Goal: Task Accomplishment & Management: Manage account settings

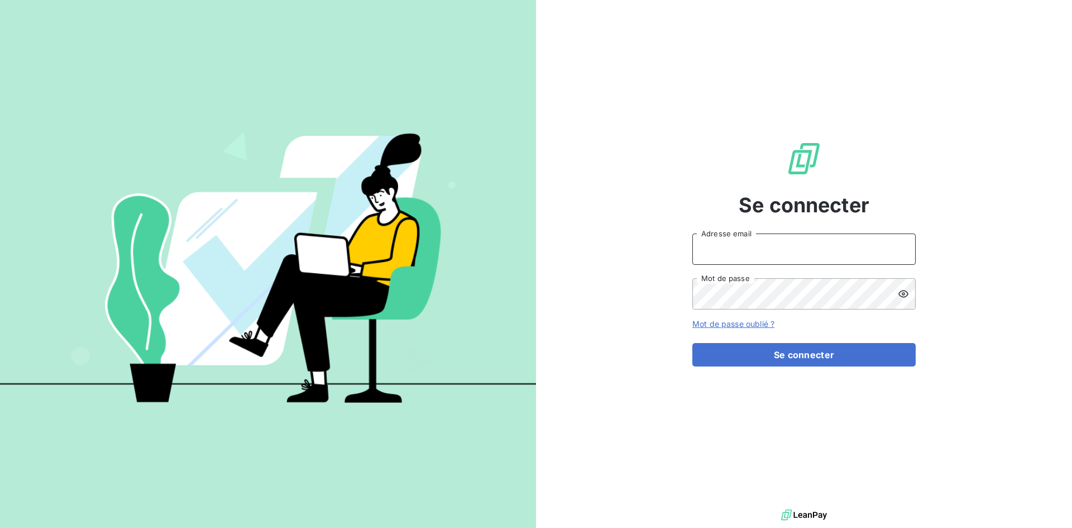
click at [737, 240] on input "Adresse email" at bounding box center [803, 248] width 223 height 31
type input "[EMAIL_ADDRESS][DOMAIN_NAME]"
click at [692, 343] on button "Se connecter" at bounding box center [803, 354] width 223 height 23
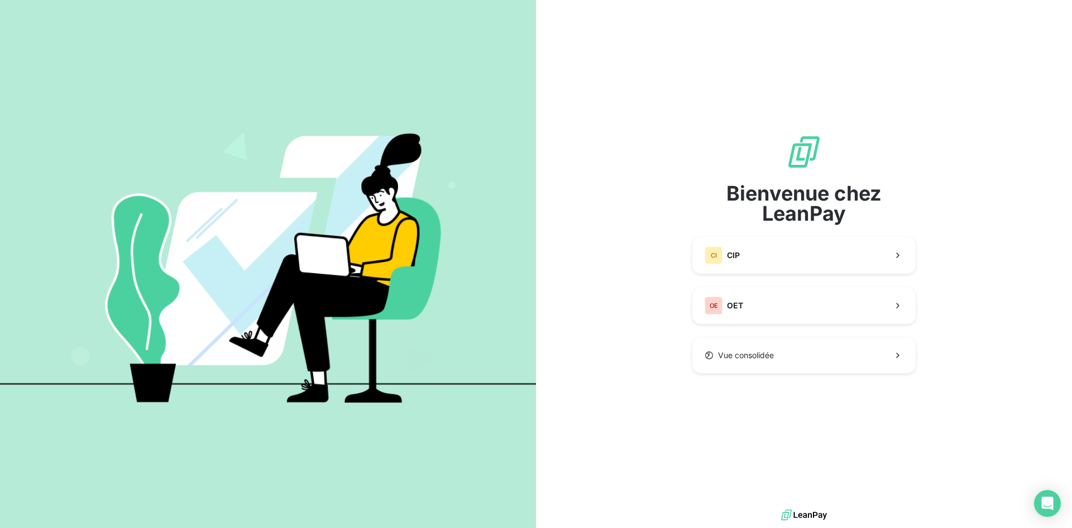
click at [712, 234] on div "Bienvenue chez LeanPay CI CIP OE OET Vue consolidée" at bounding box center [803, 253] width 223 height 239
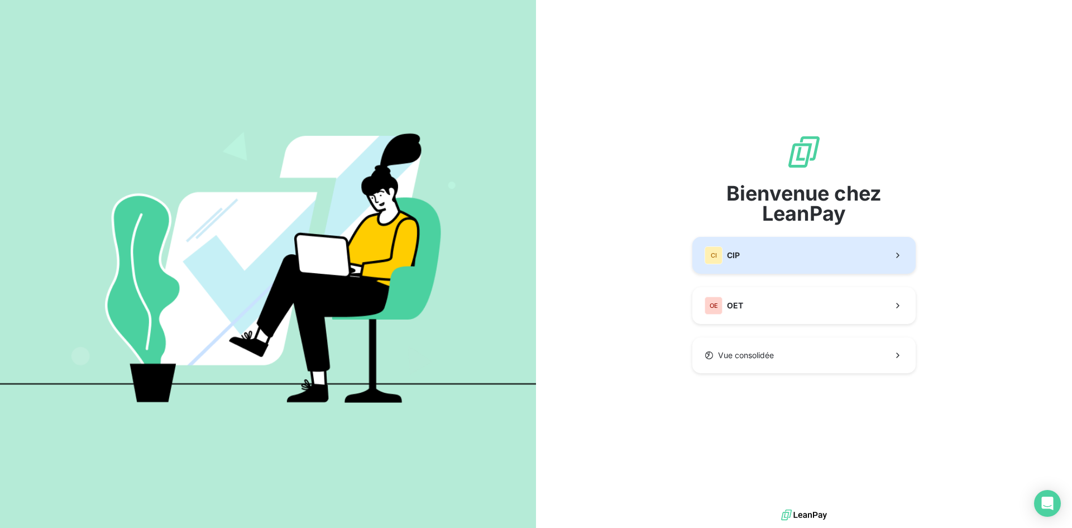
click at [709, 257] on div "CI" at bounding box center [714, 255] width 18 height 18
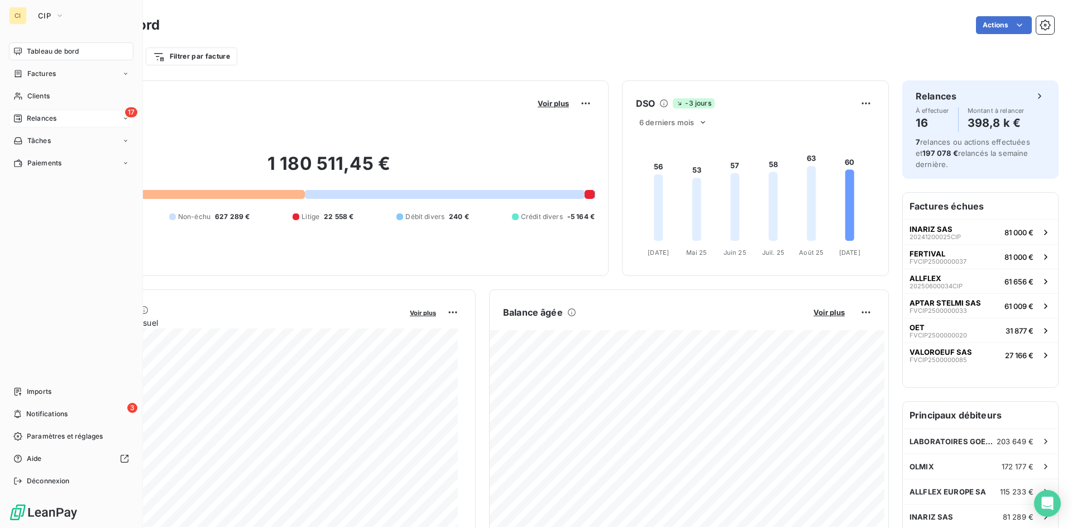
click at [37, 115] on span "Relances" at bounding box center [42, 118] width 30 height 10
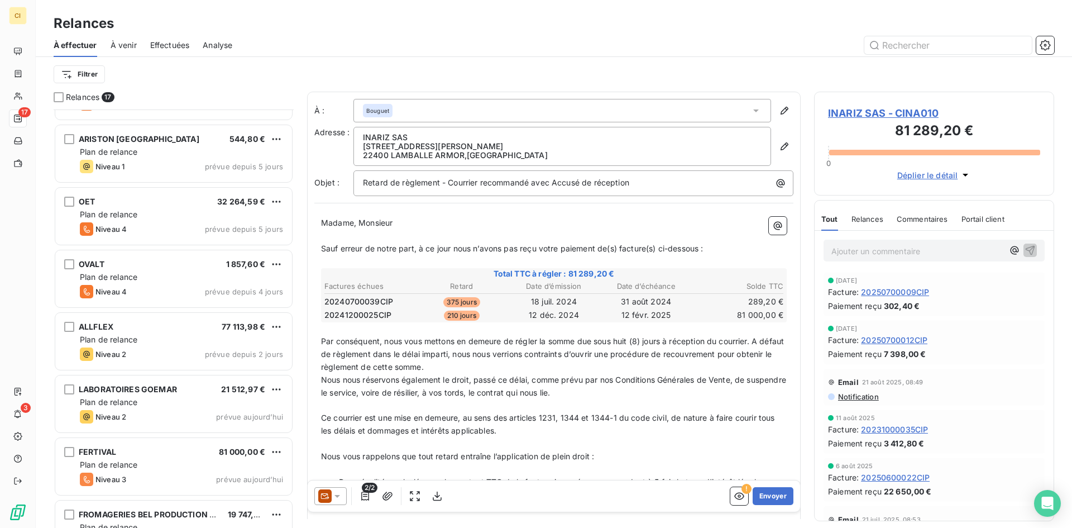
scroll to position [645, 0]
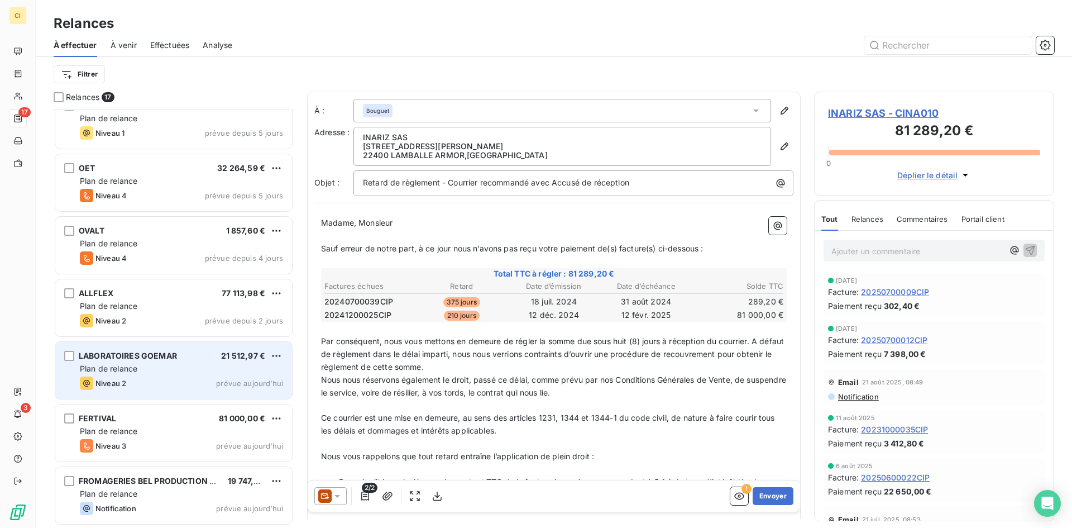
click at [152, 358] on span "LABORATOIRES GOEMAR" at bounding box center [128, 355] width 98 height 9
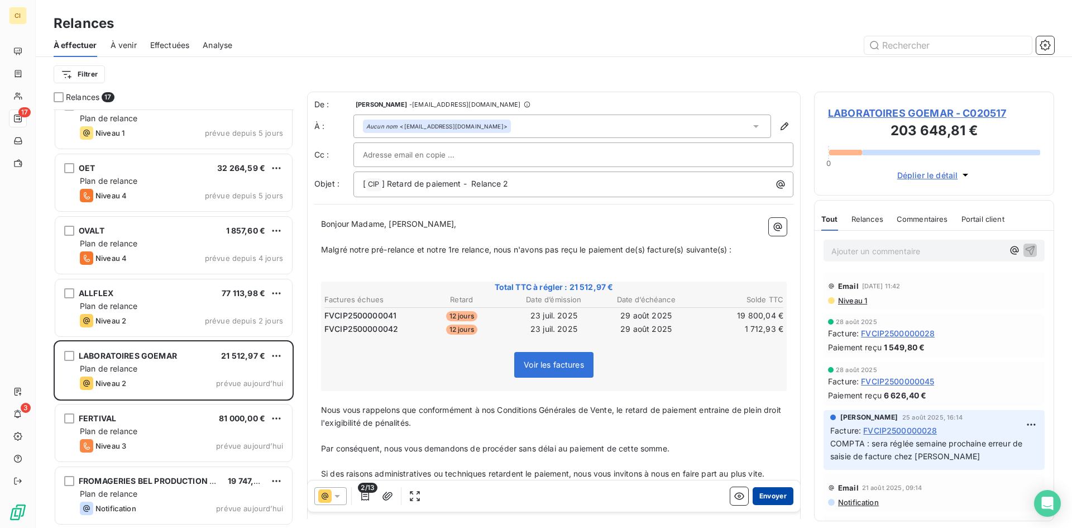
click at [772, 499] on button "Envoyer" at bounding box center [773, 496] width 41 height 18
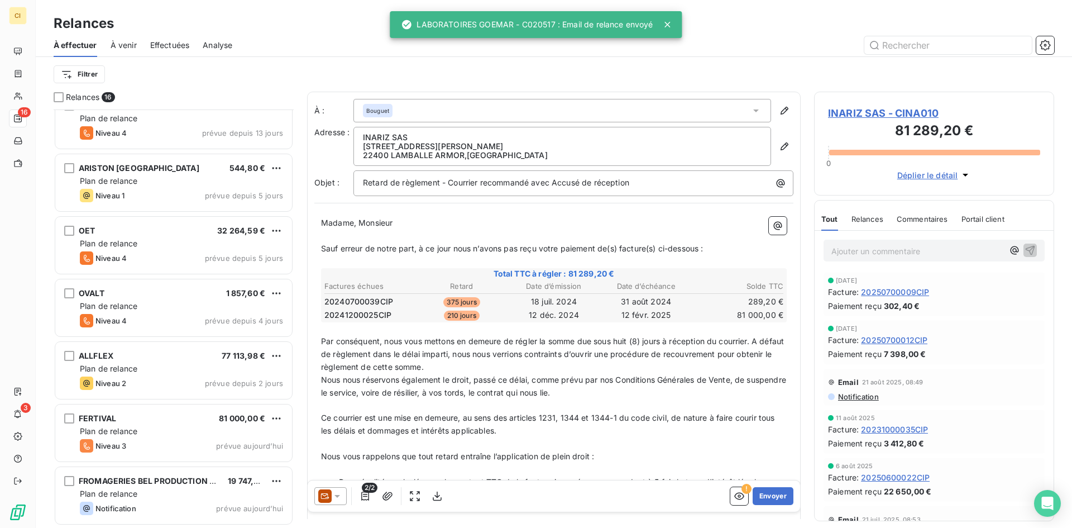
scroll to position [582, 0]
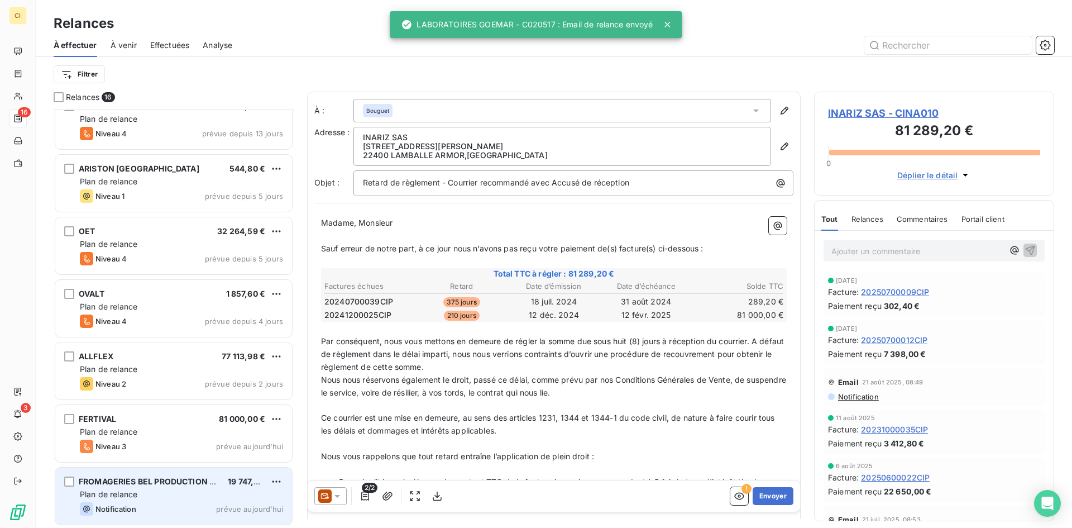
click at [150, 491] on div "Plan de relance" at bounding box center [181, 494] width 203 height 11
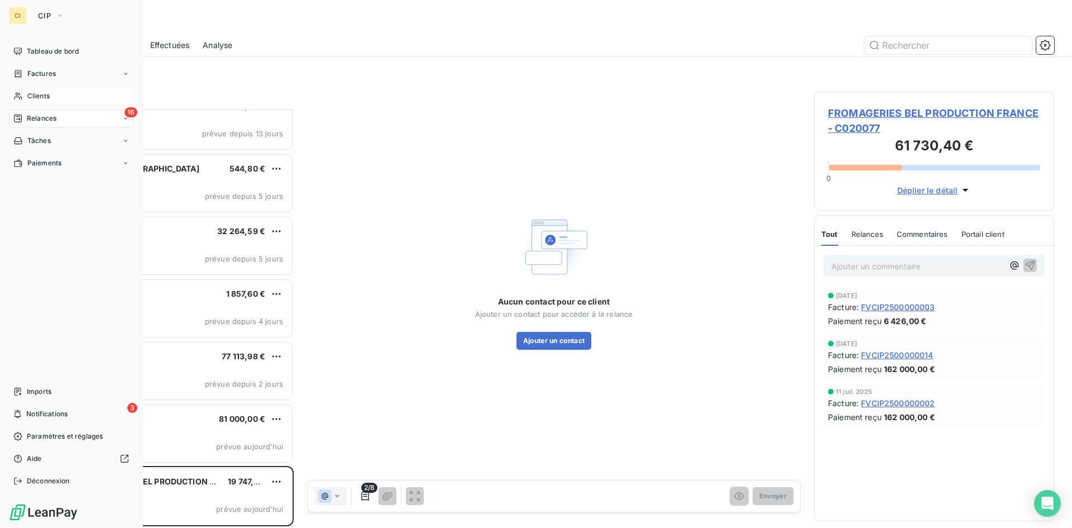
click at [44, 97] on span "Clients" at bounding box center [38, 96] width 22 height 10
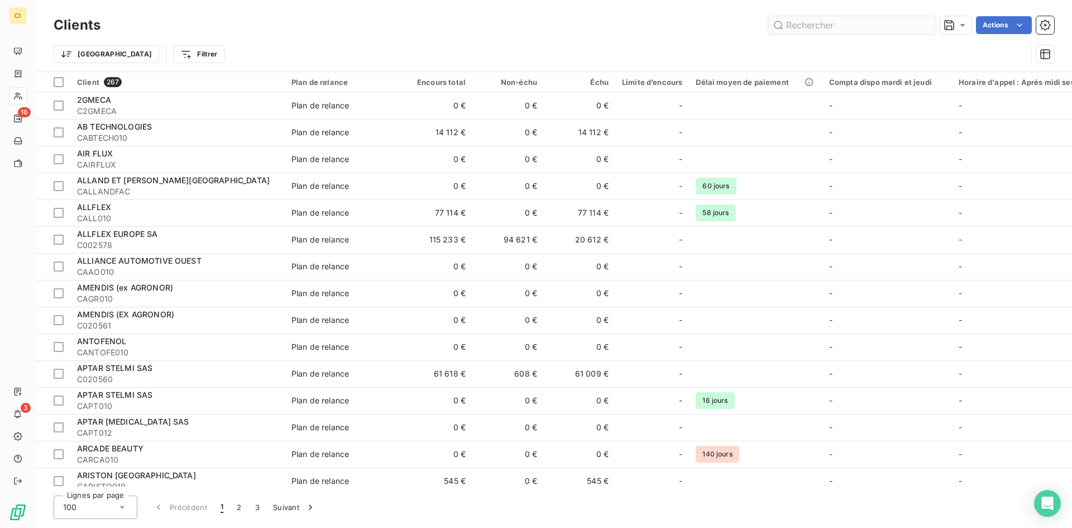
click at [824, 21] on input "text" at bounding box center [851, 25] width 167 height 18
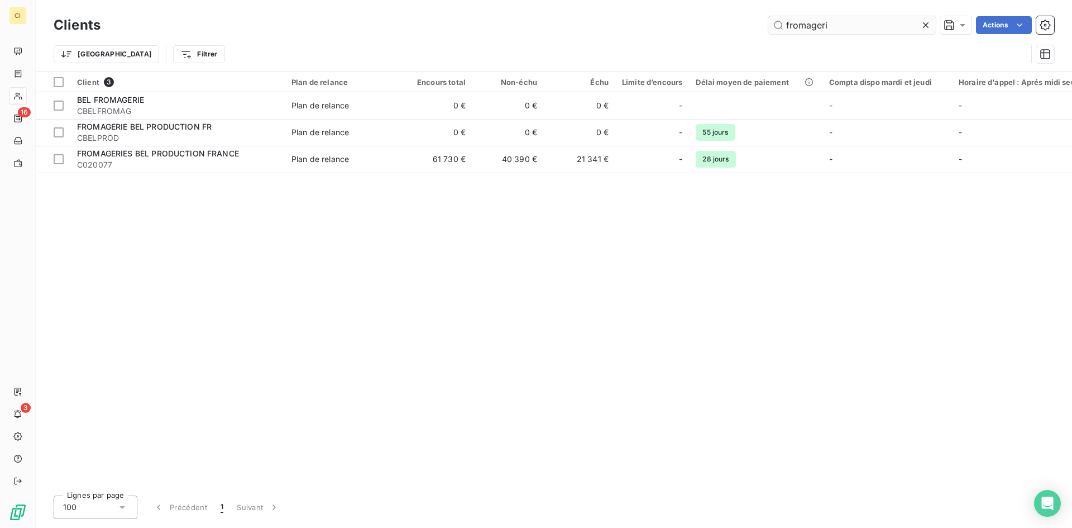
type input "fromageri"
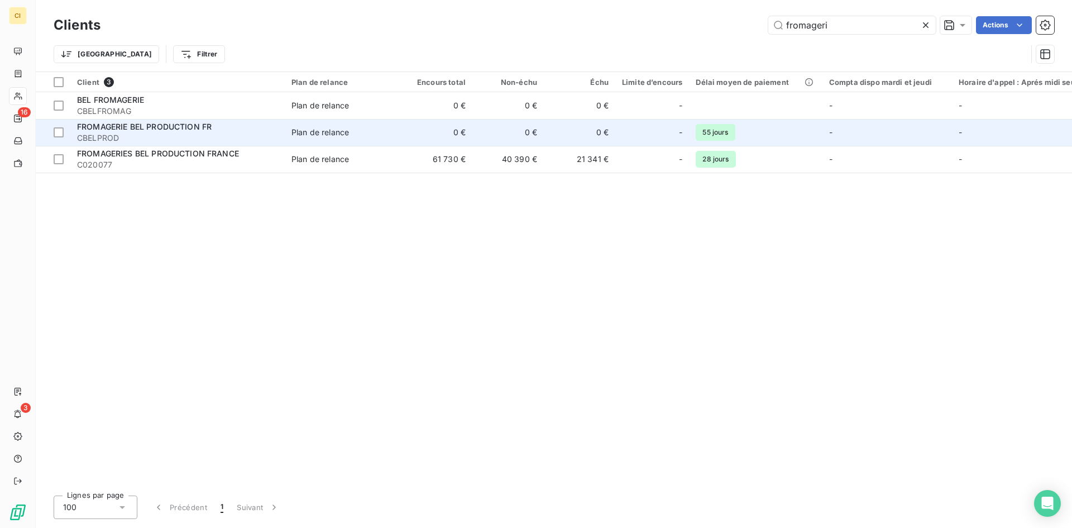
click at [90, 133] on span "CBELPROD" at bounding box center [177, 137] width 201 height 11
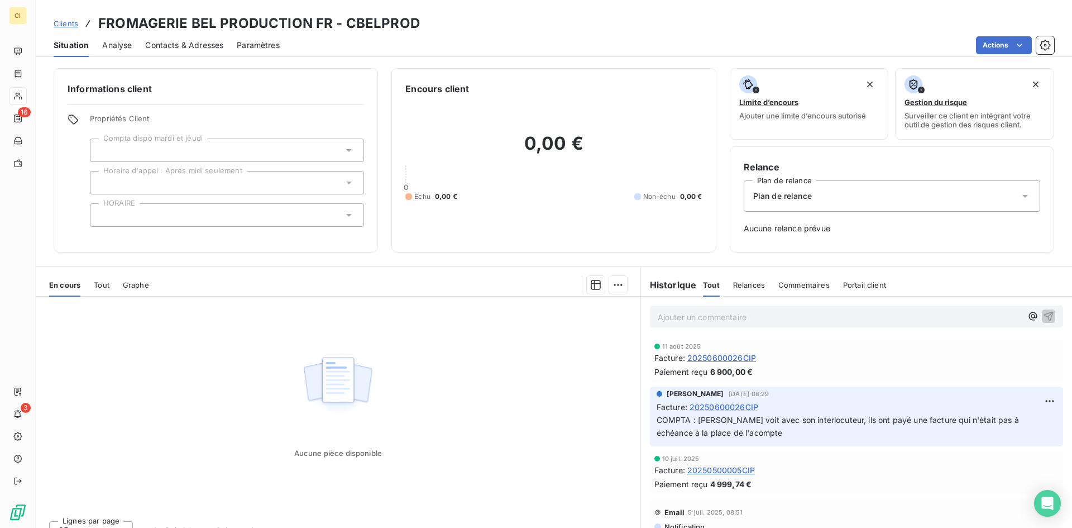
click at [216, 46] on span "Contacts & Adresses" at bounding box center [184, 45] width 78 height 11
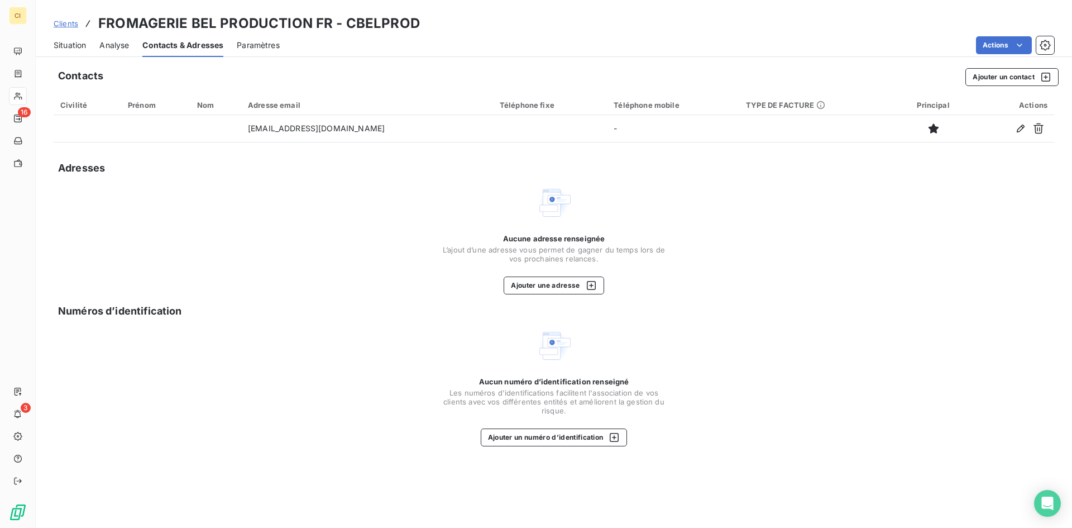
drag, startPoint x: 385, startPoint y: 131, endPoint x: 249, endPoint y: 143, distance: 136.2
click at [249, 143] on div "Contacts Ajouter un contact Civilité Prénom Nom Adresse email Téléphone fixe Té…" at bounding box center [554, 294] width 1036 height 466
copy table "Civilité Prénom Nom Adresse email Téléphone fixe Téléphone mobile TYPE DE FACTU…"
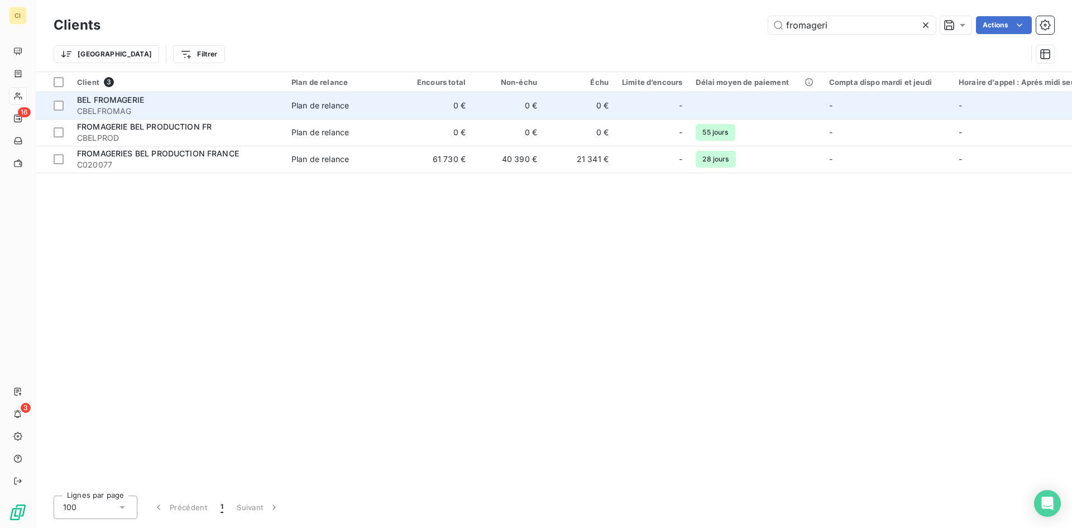
click at [128, 107] on span "CBELFROMAG" at bounding box center [177, 111] width 201 height 11
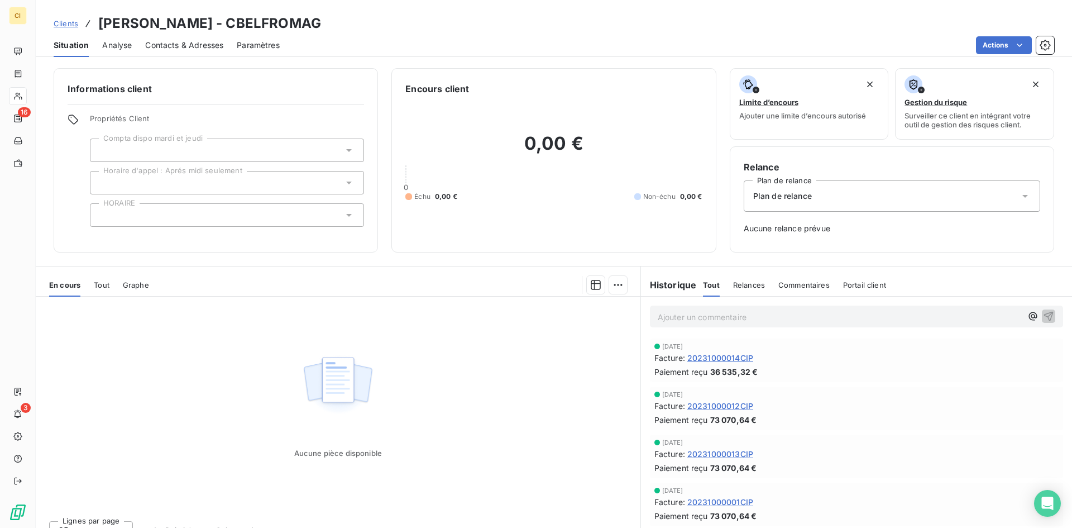
click at [179, 49] on span "Contacts & Adresses" at bounding box center [184, 45] width 78 height 11
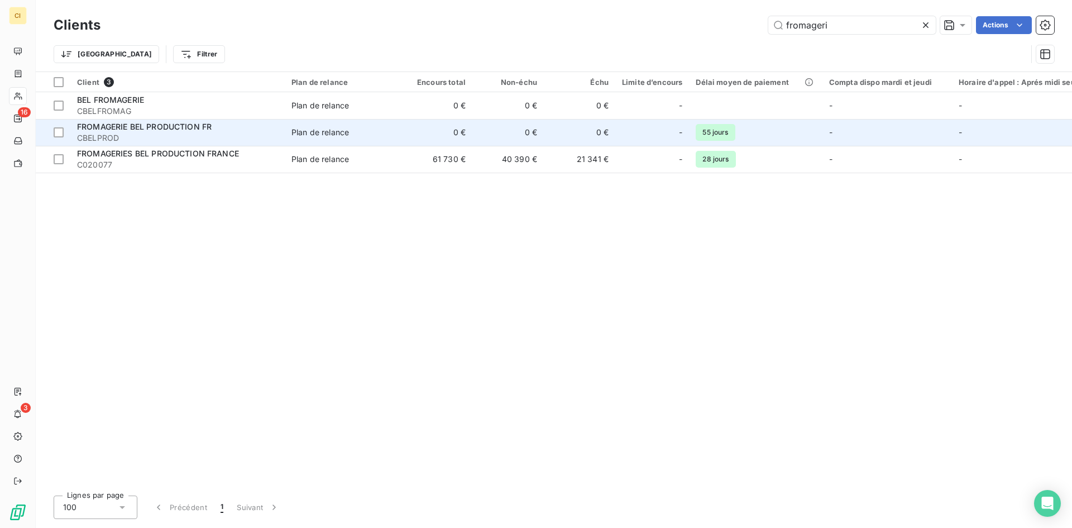
click at [162, 144] on td "FROMAGERIE BEL PRODUCTION FR CBELPROD" at bounding box center [177, 132] width 214 height 27
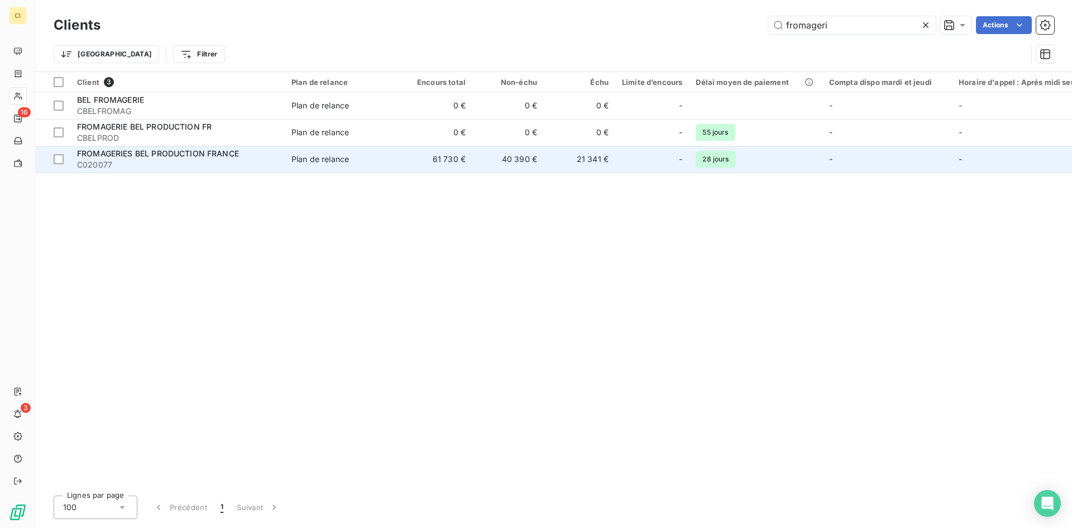
click at [276, 157] on div "FROMAGERIES BEL PRODUCTION FRANCE" at bounding box center [177, 153] width 201 height 11
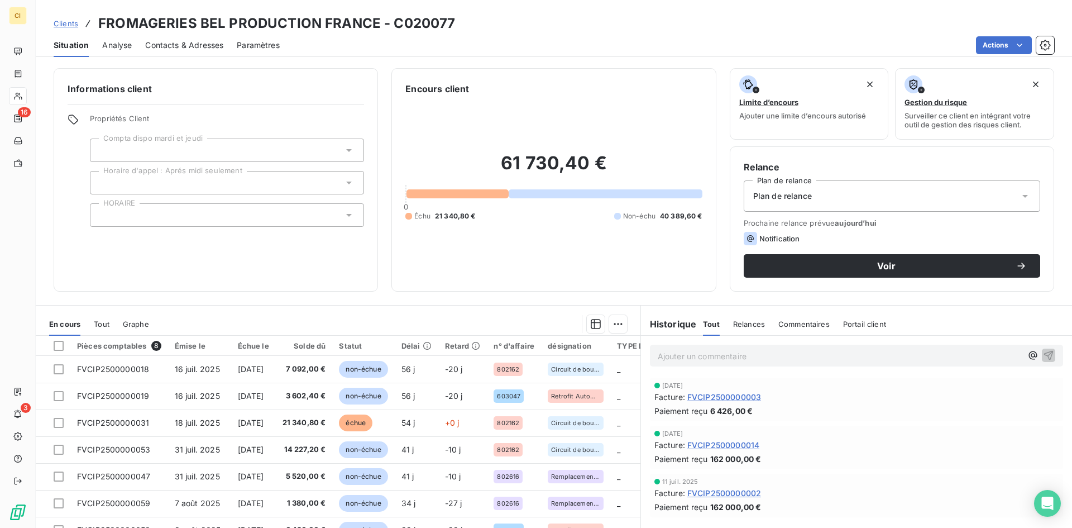
click at [207, 50] on span "Contacts & Adresses" at bounding box center [184, 45] width 78 height 11
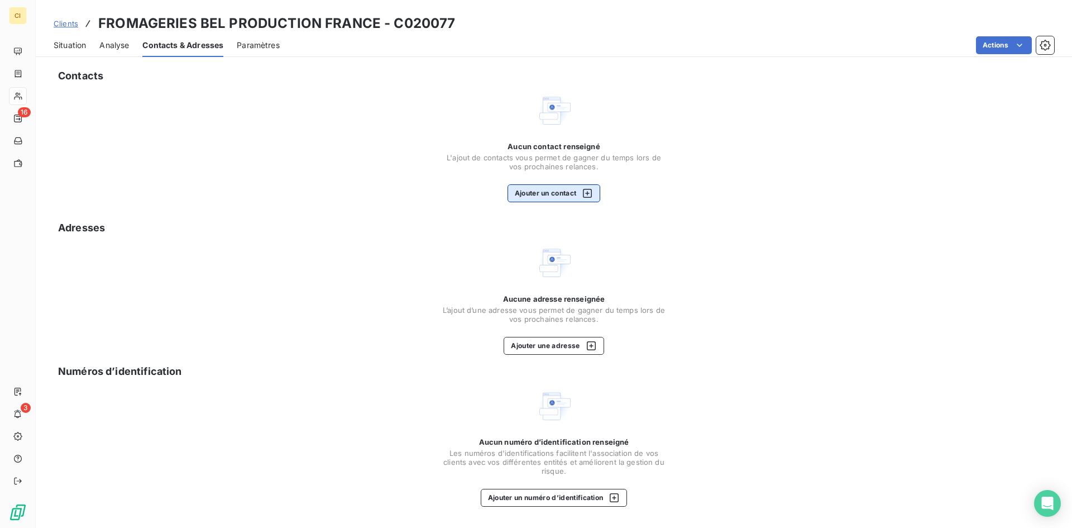
click at [513, 195] on button "Ajouter un contact" at bounding box center [554, 193] width 93 height 18
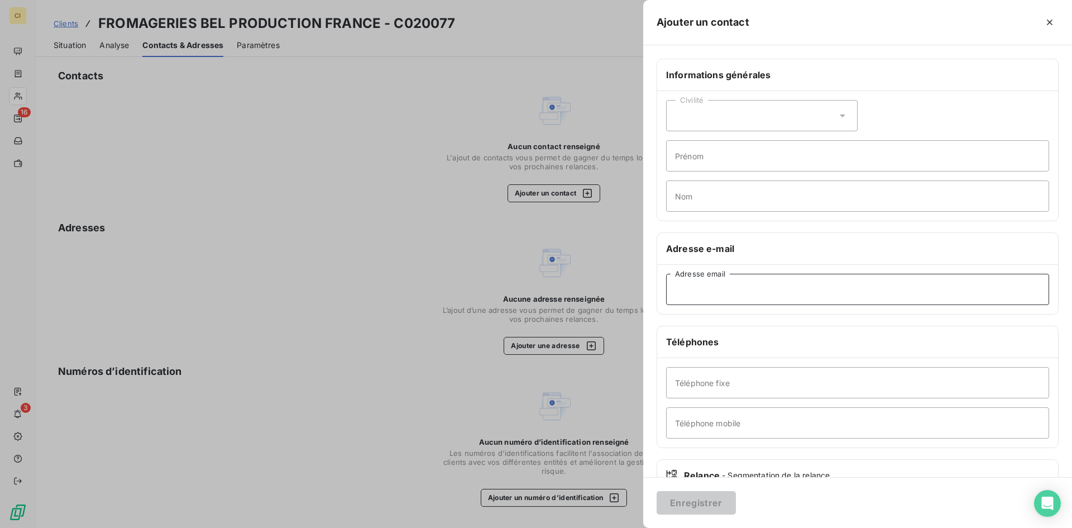
click at [709, 291] on input "Adresse email" at bounding box center [857, 289] width 383 height 31
paste input "[EMAIL_ADDRESS][DOMAIN_NAME]"
type input "[EMAIL_ADDRESS][DOMAIN_NAME]"
click at [683, 505] on button "Enregistrer" at bounding box center [696, 502] width 79 height 23
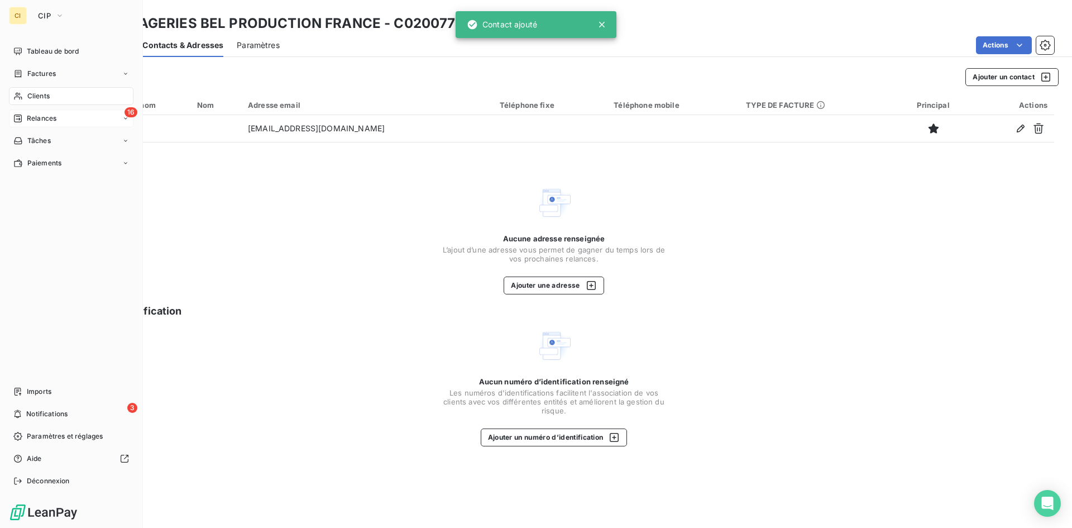
click at [30, 114] on span "Relances" at bounding box center [42, 118] width 30 height 10
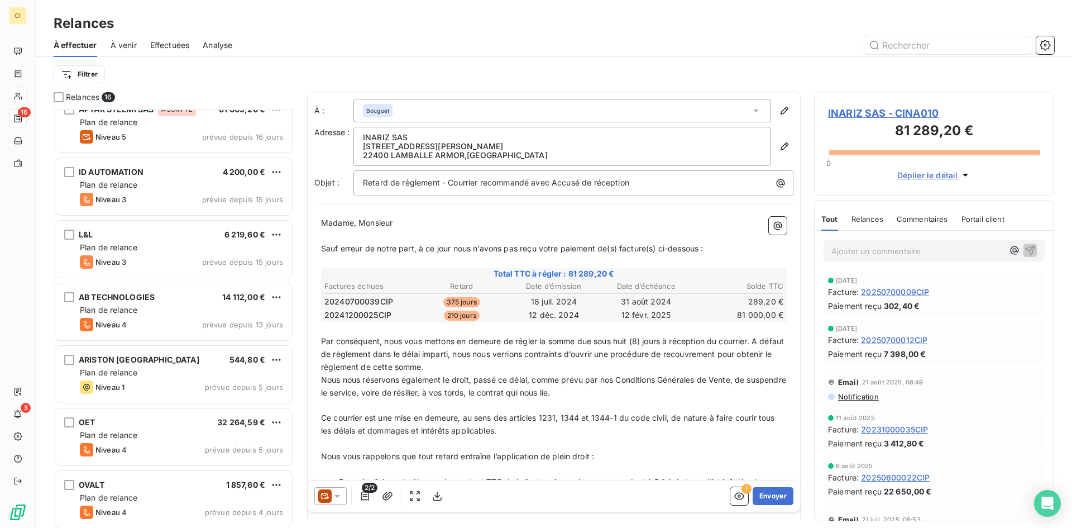
scroll to position [583, 0]
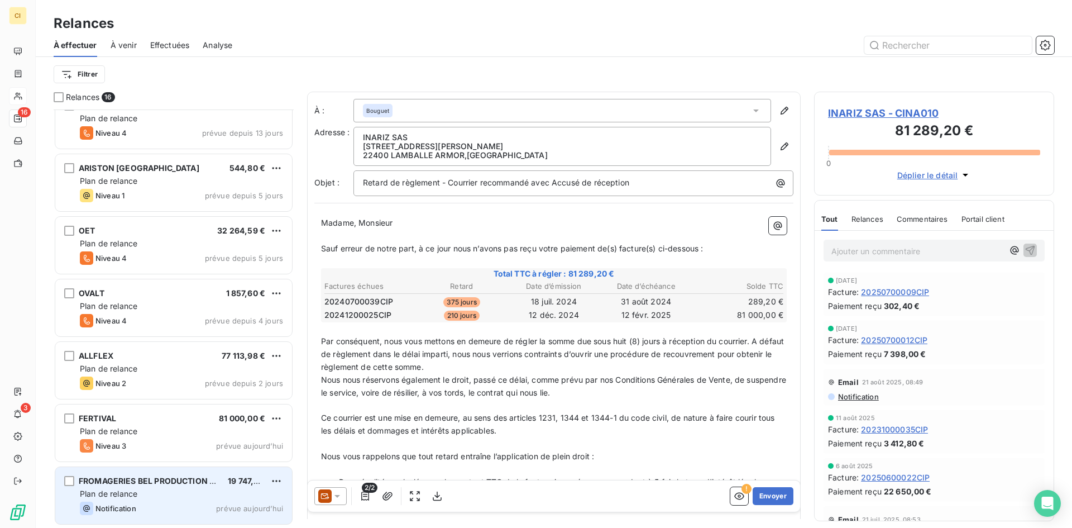
click at [114, 496] on span "Plan de relance" at bounding box center [109, 493] width 58 height 9
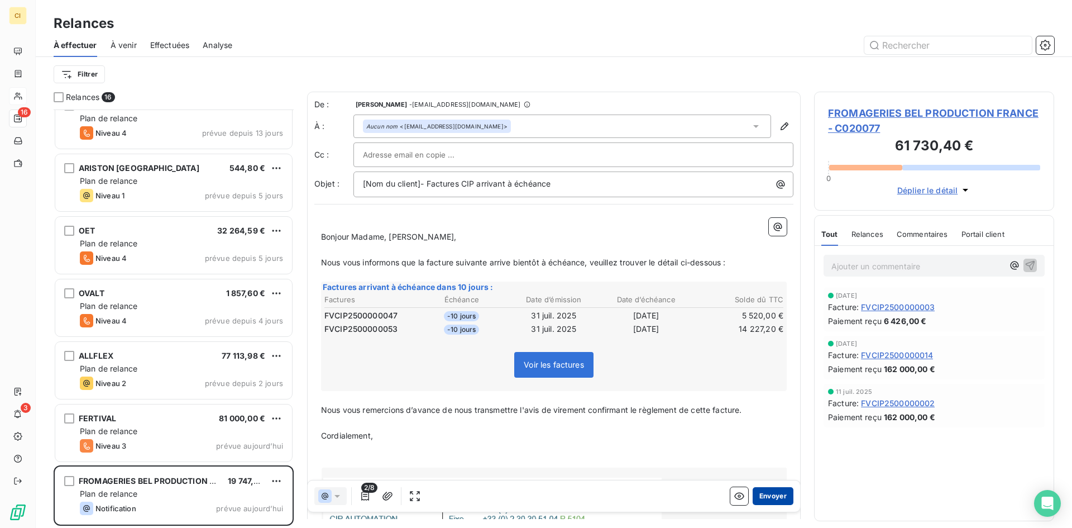
click at [766, 494] on button "Envoyer" at bounding box center [773, 496] width 41 height 18
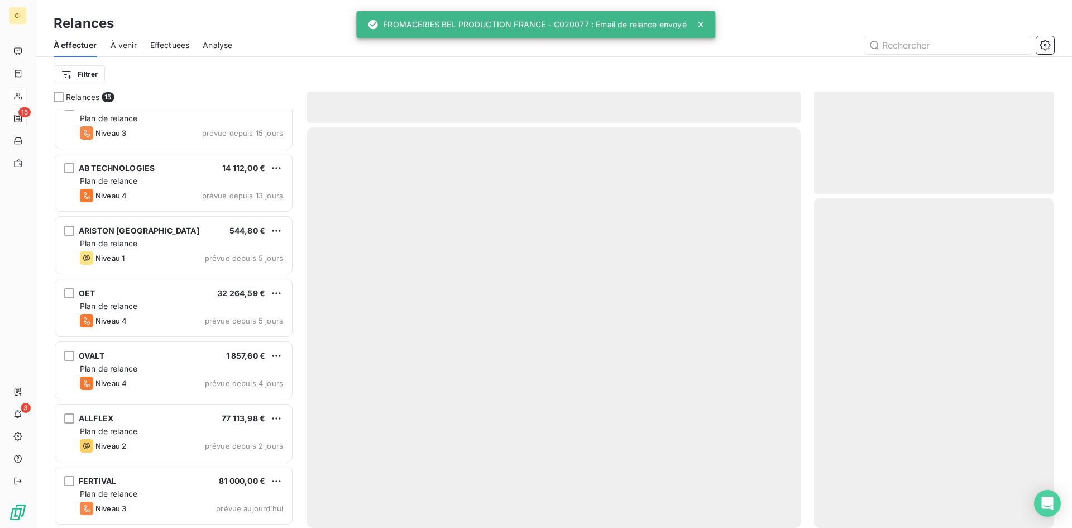
scroll to position [520, 0]
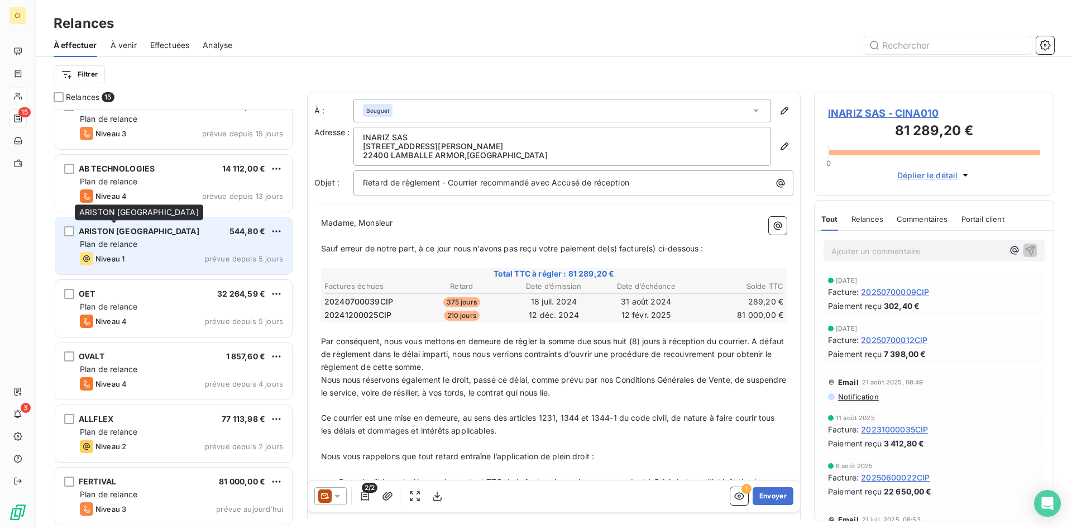
click at [102, 232] on span "ARISTON [GEOGRAPHIC_DATA]" at bounding box center [139, 230] width 121 height 9
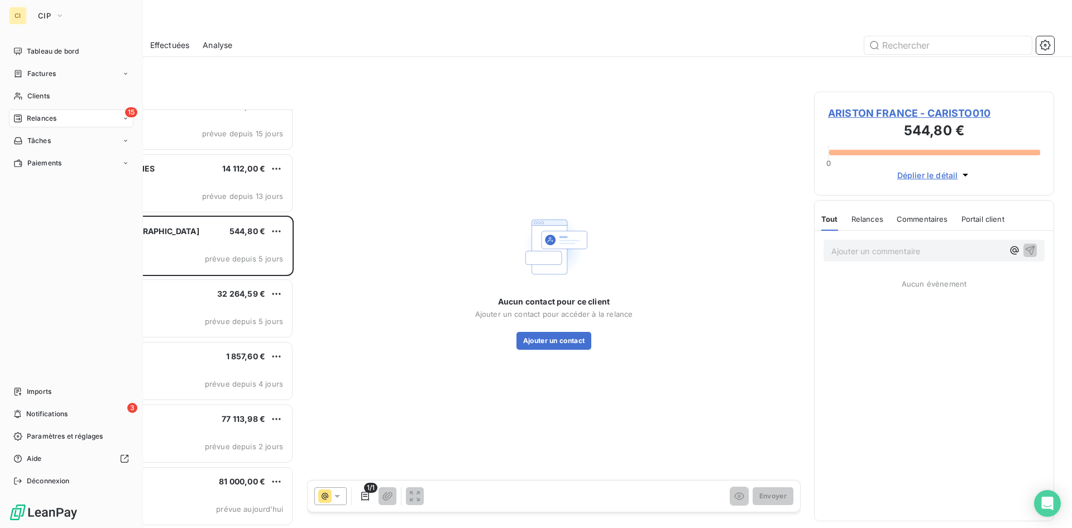
drag, startPoint x: 44, startPoint y: 95, endPoint x: 272, endPoint y: 106, distance: 228.1
click at [44, 95] on span "Clients" at bounding box center [38, 96] width 22 height 10
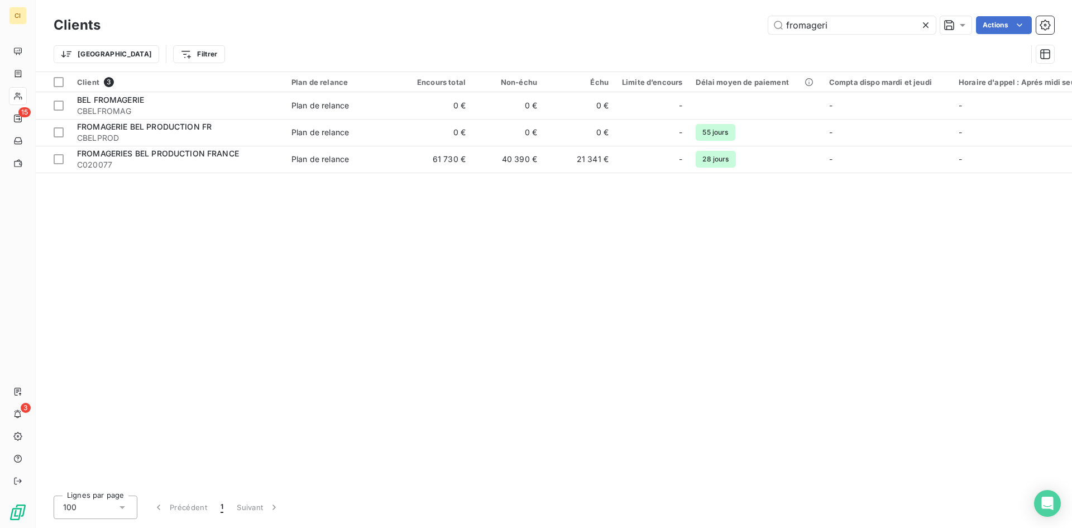
drag, startPoint x: 830, startPoint y: 31, endPoint x: 764, endPoint y: 39, distance: 66.3
click at [764, 39] on div "Clients fromageri Actions Trier Filtrer" at bounding box center [554, 42] width 1000 height 58
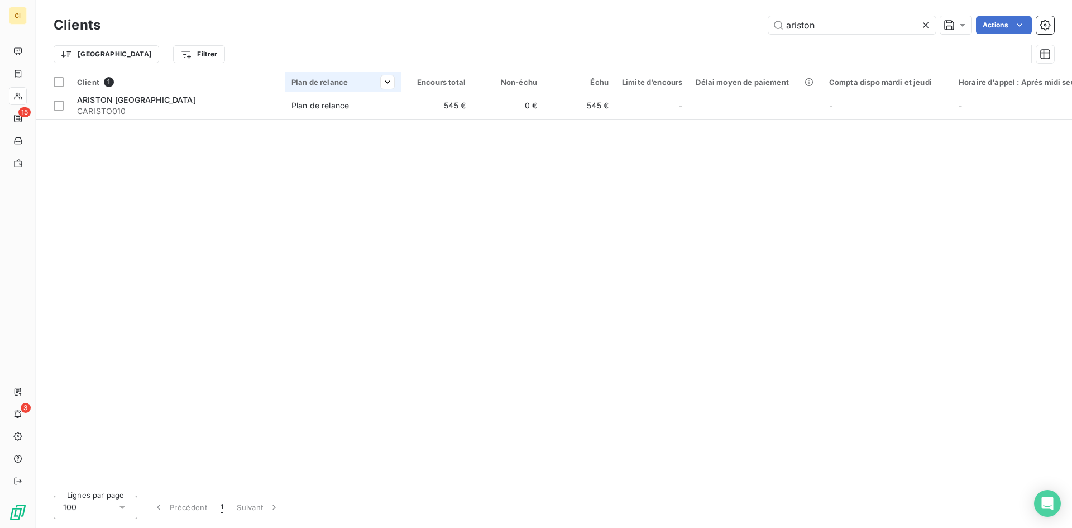
type input "ariston"
click at [291, 87] on th "Plan de relance" at bounding box center [343, 82] width 116 height 20
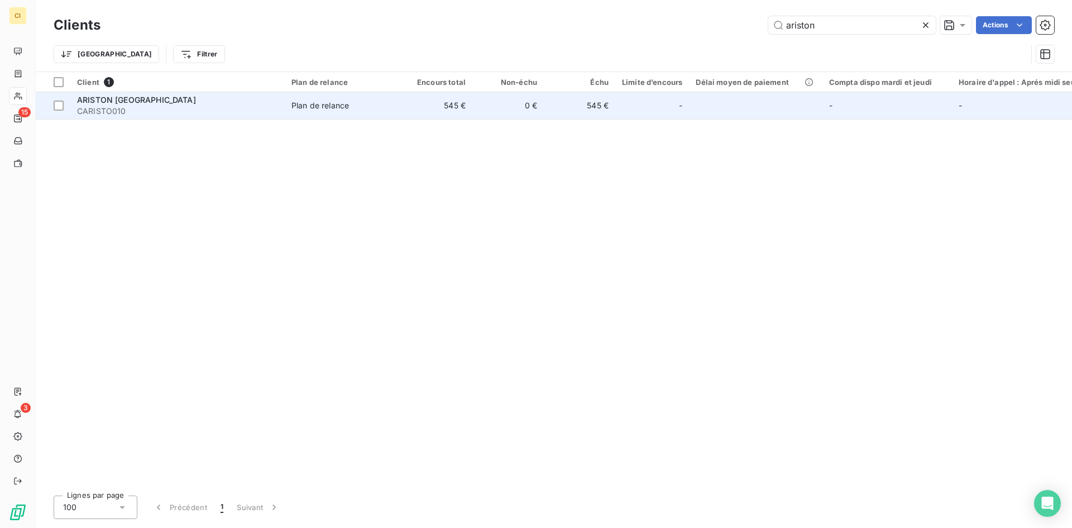
click at [299, 110] on div "Plan de relance" at bounding box center [320, 105] width 58 height 11
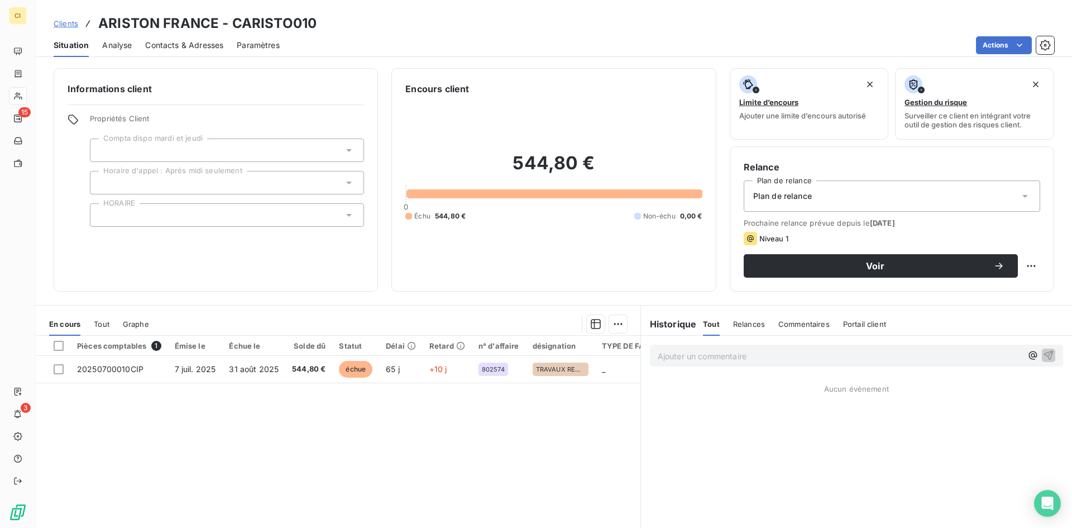
click at [173, 45] on span "Contacts & Adresses" at bounding box center [184, 45] width 78 height 11
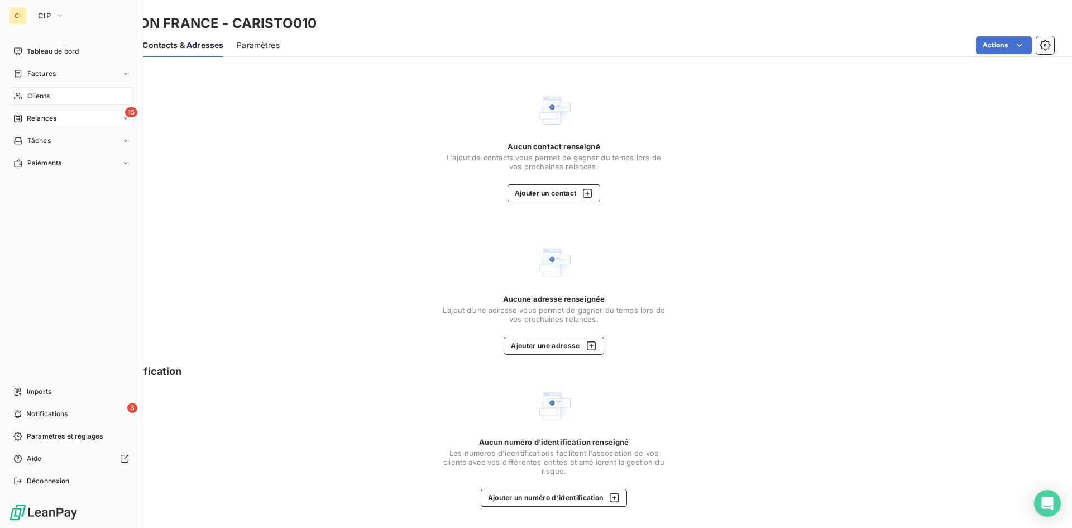
click at [41, 120] on span "Relances" at bounding box center [42, 118] width 30 height 10
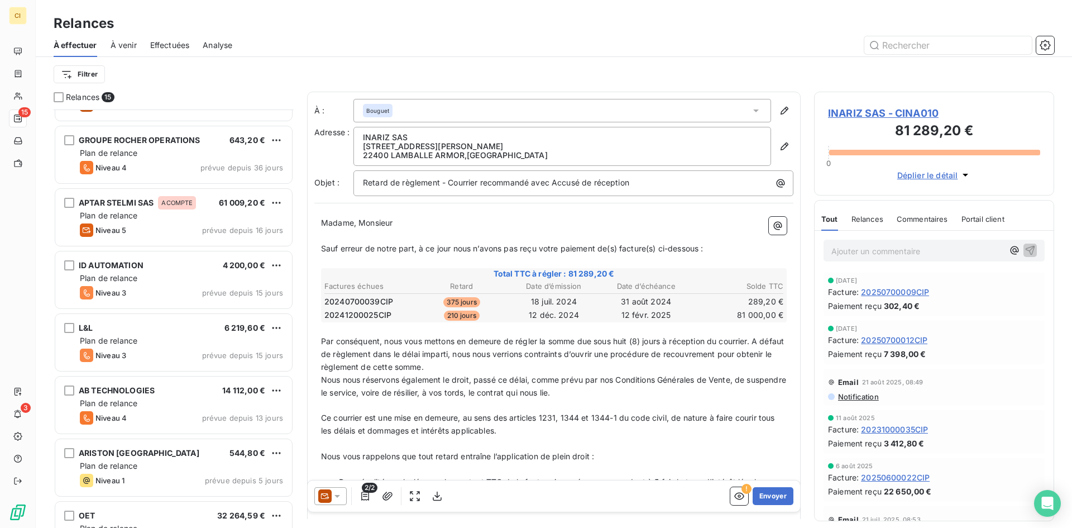
scroll to position [297, 0]
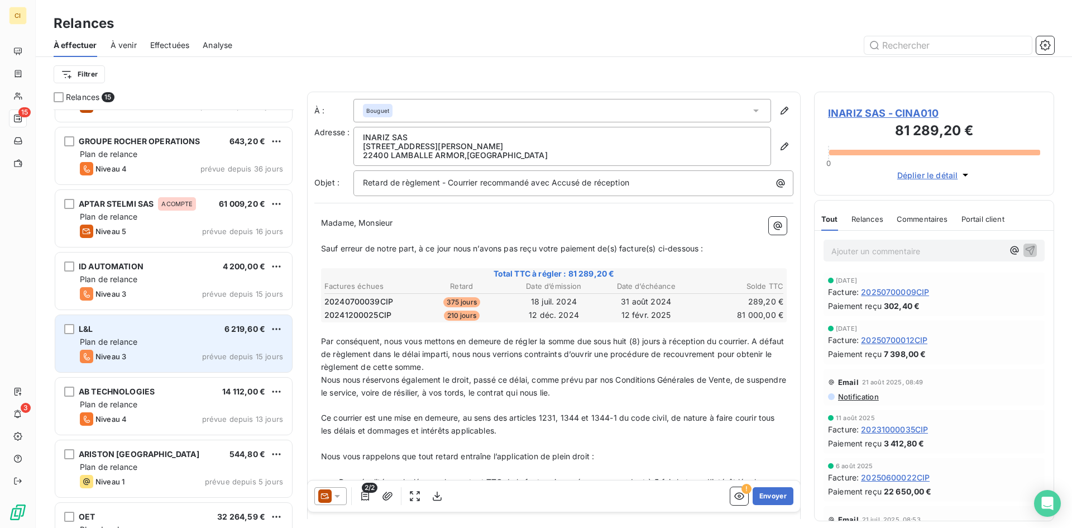
click at [220, 343] on div "Plan de relance" at bounding box center [181, 341] width 203 height 11
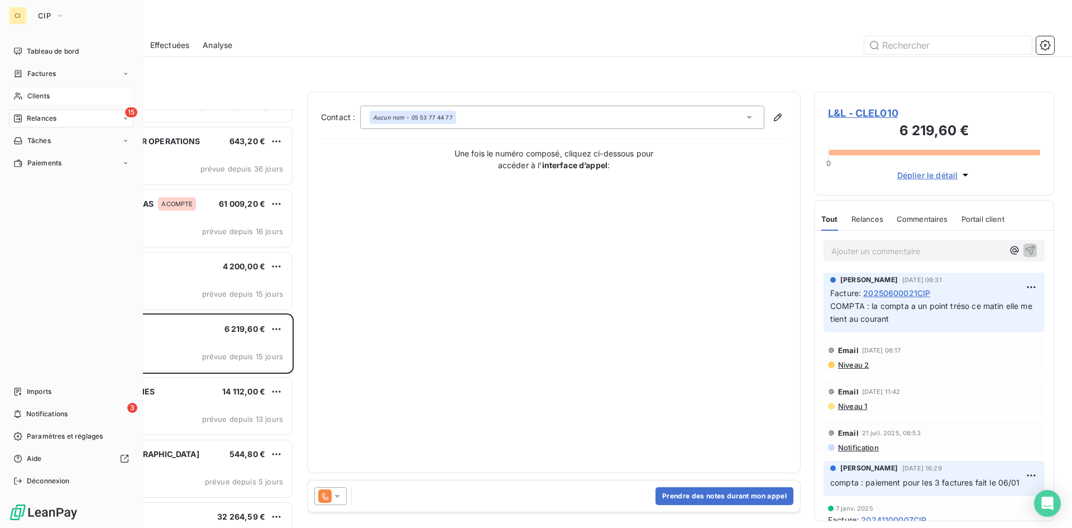
click at [34, 102] on div "Clients" at bounding box center [71, 96] width 125 height 18
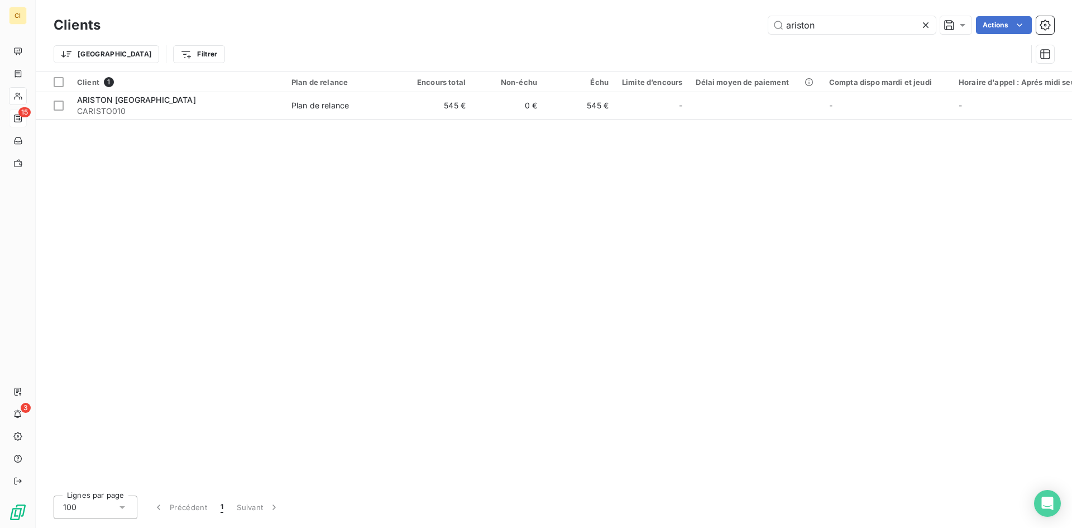
drag, startPoint x: 817, startPoint y: 25, endPoint x: 750, endPoint y: 34, distance: 67.1
click at [750, 34] on div "Clients ariston Actions" at bounding box center [554, 24] width 1000 height 23
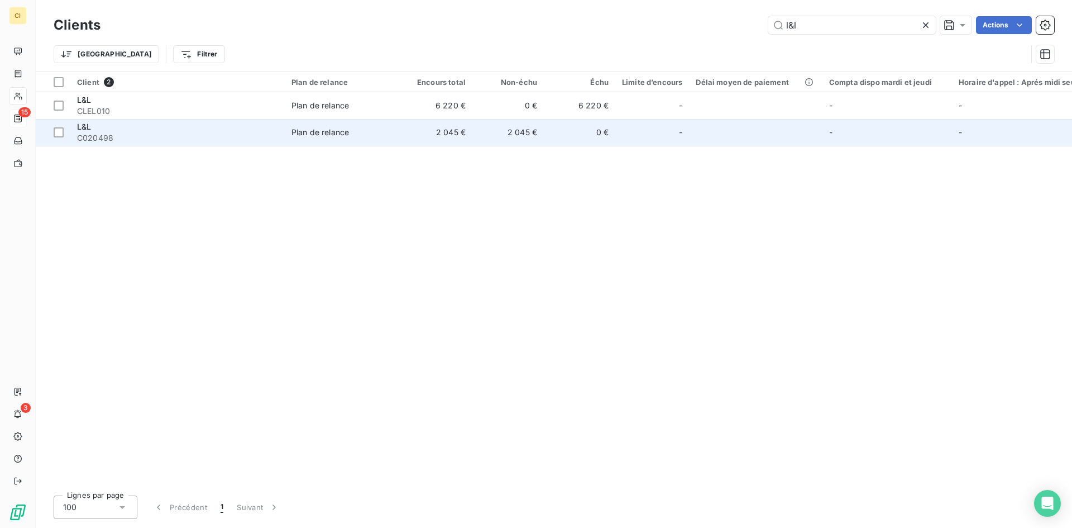
type input "l&l"
click at [114, 135] on span "C020498" at bounding box center [177, 137] width 201 height 11
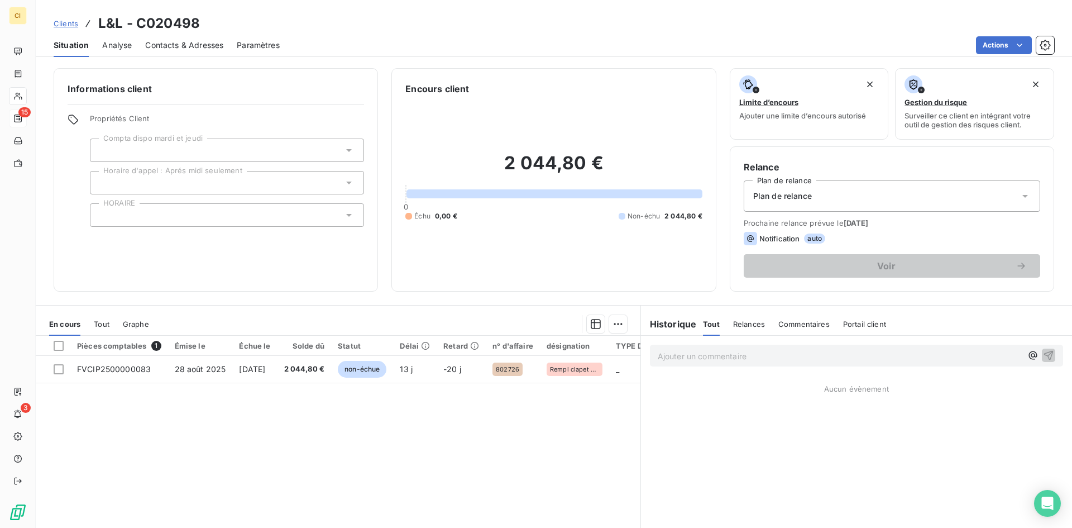
click at [166, 49] on span "Contacts & Adresses" at bounding box center [184, 45] width 78 height 11
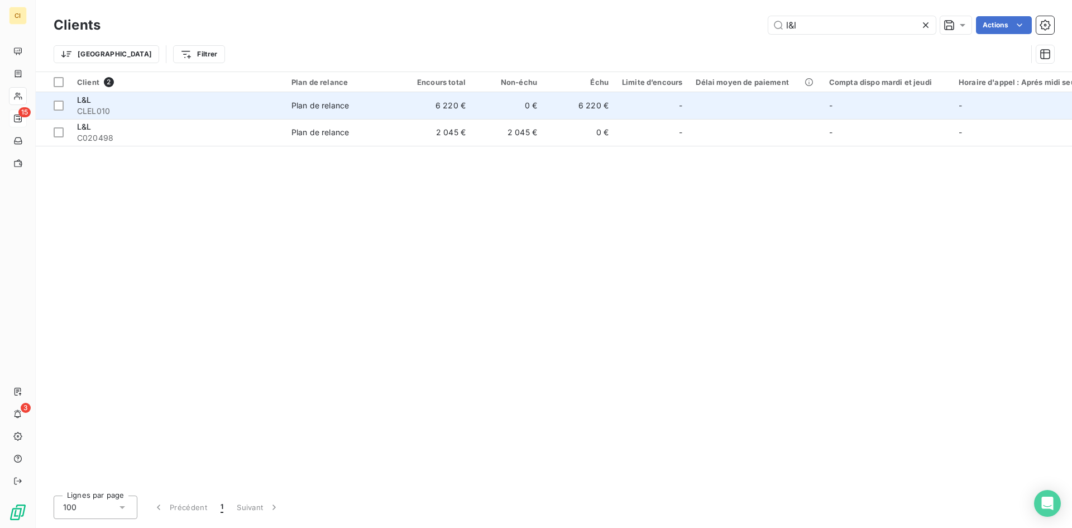
click at [89, 107] on span "CLEL010" at bounding box center [177, 111] width 201 height 11
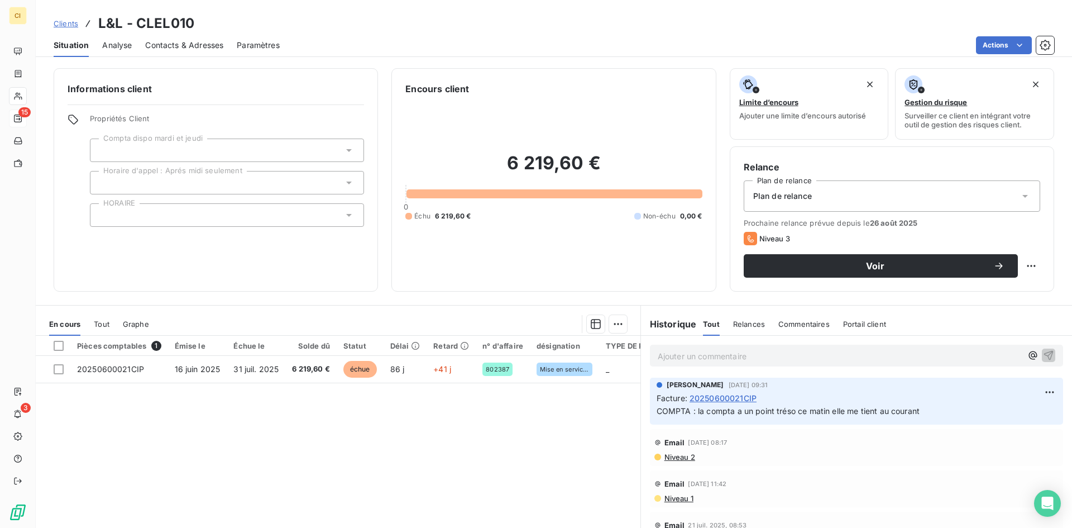
click at [202, 46] on span "Contacts & Adresses" at bounding box center [184, 45] width 78 height 11
